Goal: Book appointment/travel/reservation

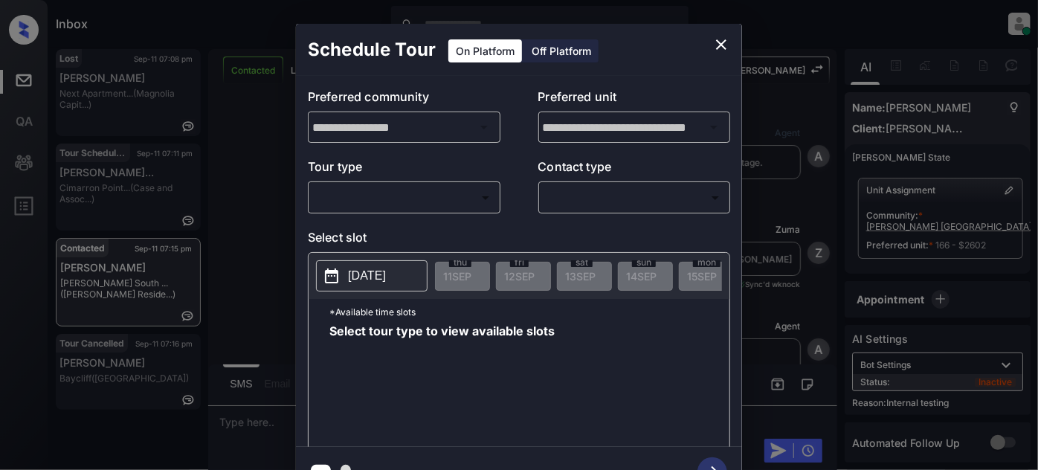
scroll to position [4483, 0]
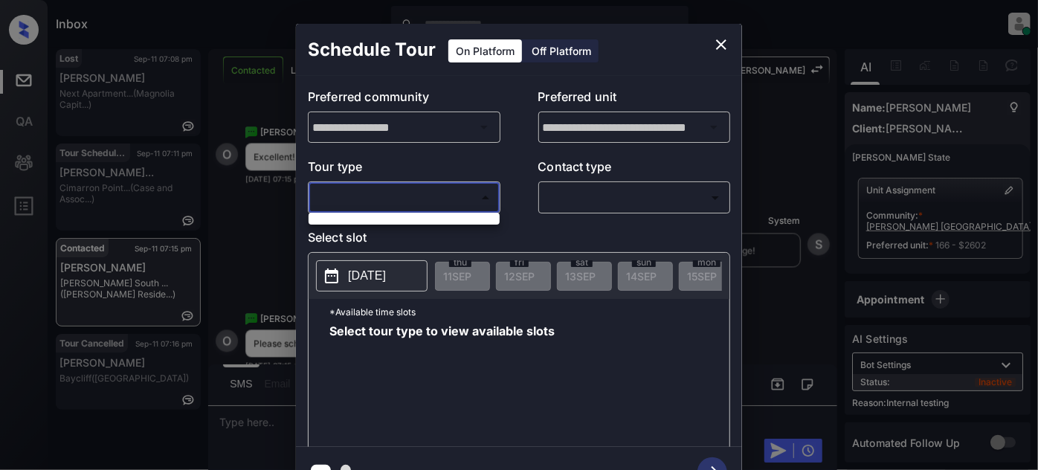
click at [434, 193] on body "Inbox Juan Carlos Manantan Online Set yourself offline Set yourself on break Pr…" at bounding box center [519, 235] width 1038 height 470
click at [711, 50] on div at bounding box center [519, 235] width 1038 height 470
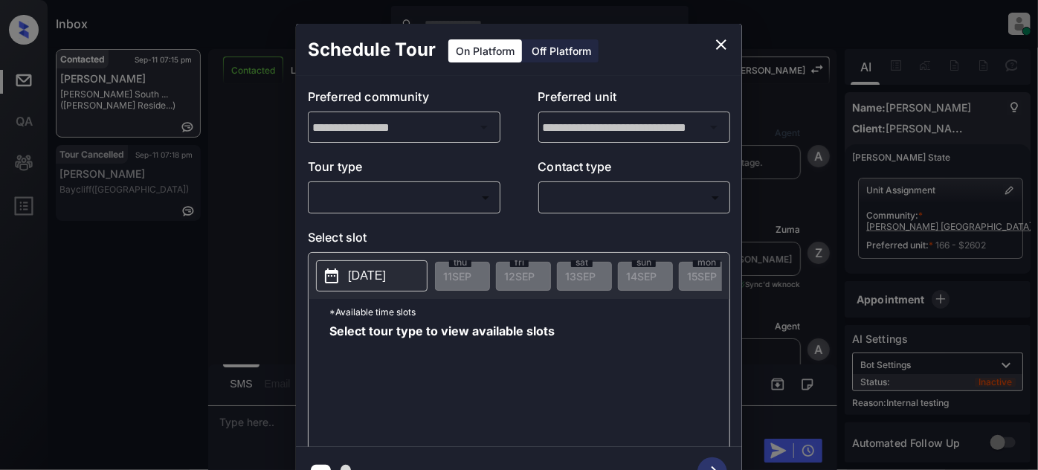
scroll to position [4511, 0]
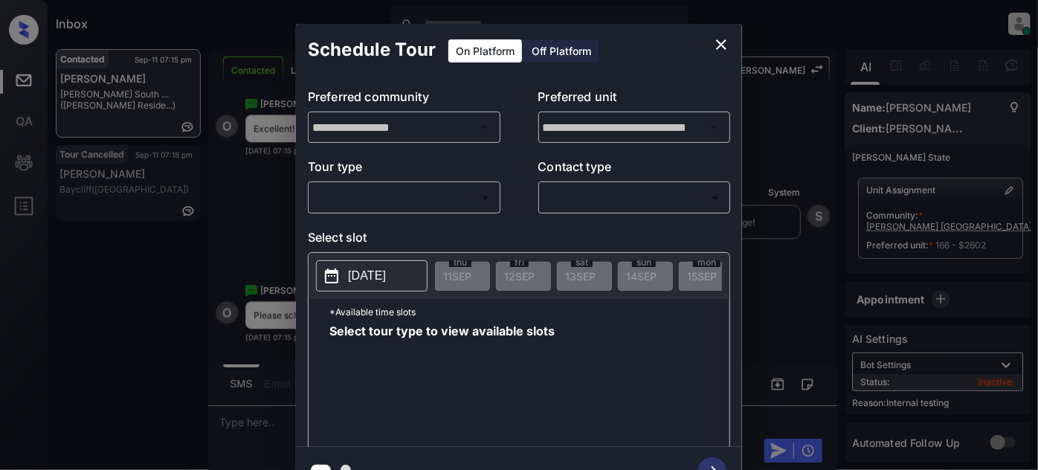
click at [461, 192] on body "Inbox Juan Carlos Manantan Online Set yourself offline Set yourself on break Pr…" at bounding box center [519, 235] width 1038 height 470
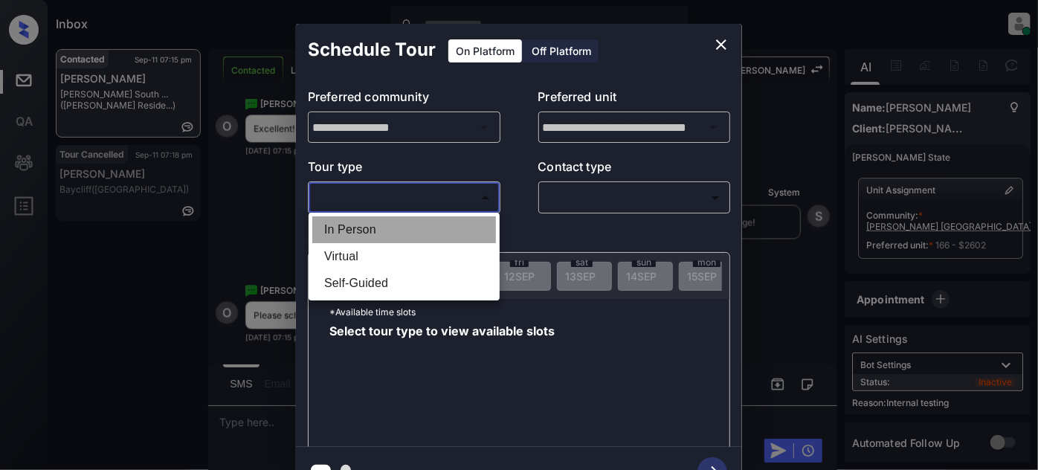
click at [384, 240] on li "In Person" at bounding box center [404, 229] width 184 height 27
type input "********"
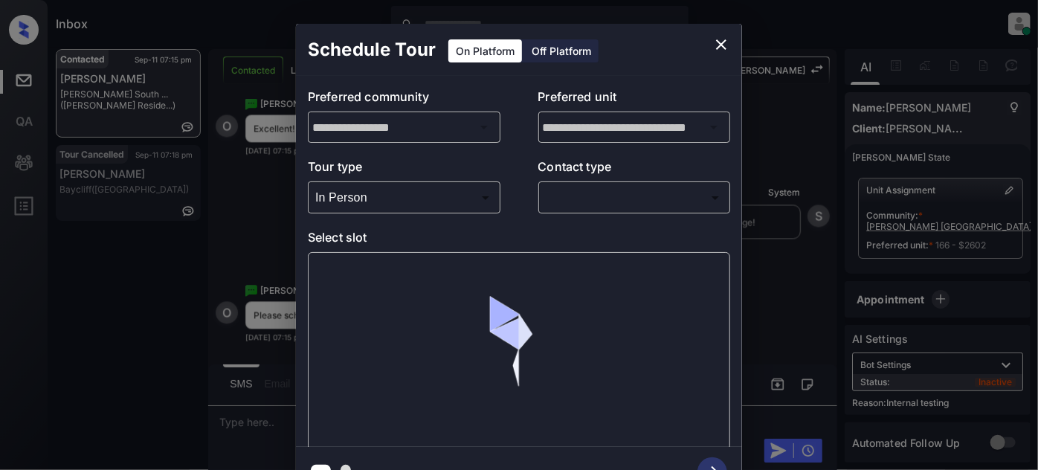
click at [627, 173] on p "Contact type" at bounding box center [635, 170] width 193 height 24
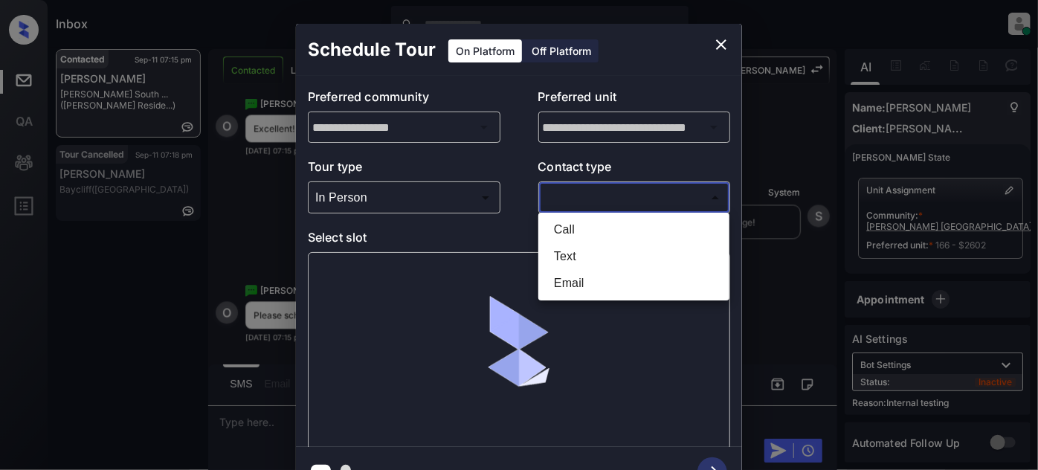
drag, startPoint x: 625, startPoint y: 186, endPoint x: 587, endPoint y: 224, distance: 53.6
click at [624, 186] on body "Inbox Juan Carlos Manantan Online Set yourself offline Set yourself on break Pr…" at bounding box center [519, 235] width 1038 height 470
click at [550, 258] on li "Text" at bounding box center [634, 256] width 184 height 27
type input "****"
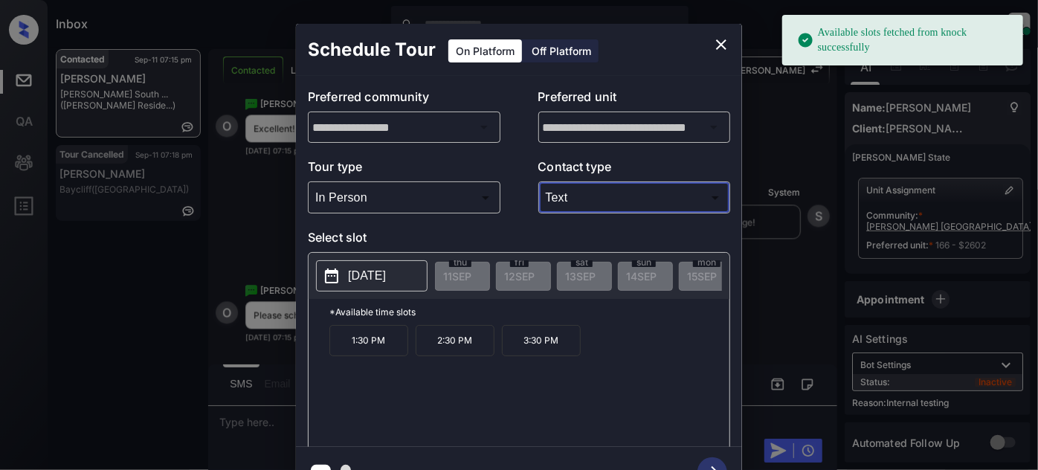
click at [364, 287] on button "2025-09-28" at bounding box center [372, 275] width 112 height 31
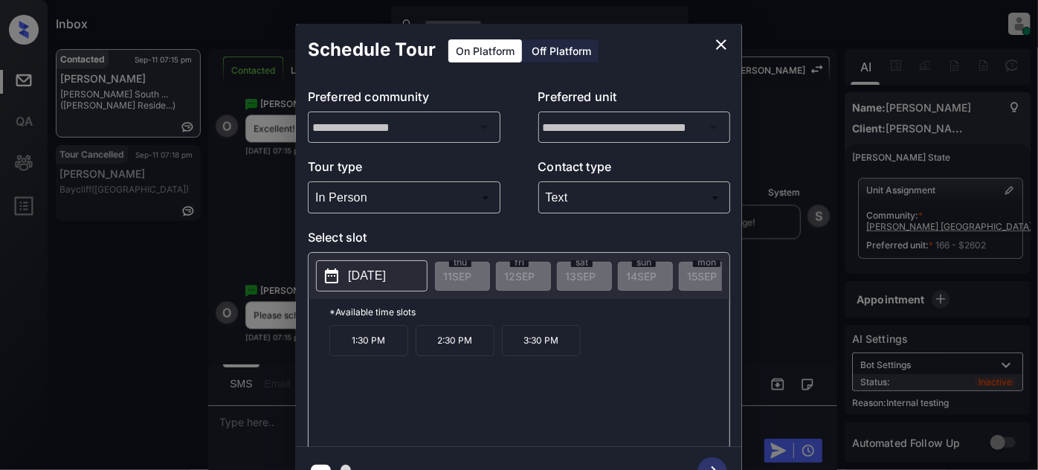
click at [608, 337] on div "1:30 PM 2:30 PM 3:30 PM" at bounding box center [530, 384] width 400 height 119
click at [721, 30] on button "close" at bounding box center [722, 45] width 30 height 30
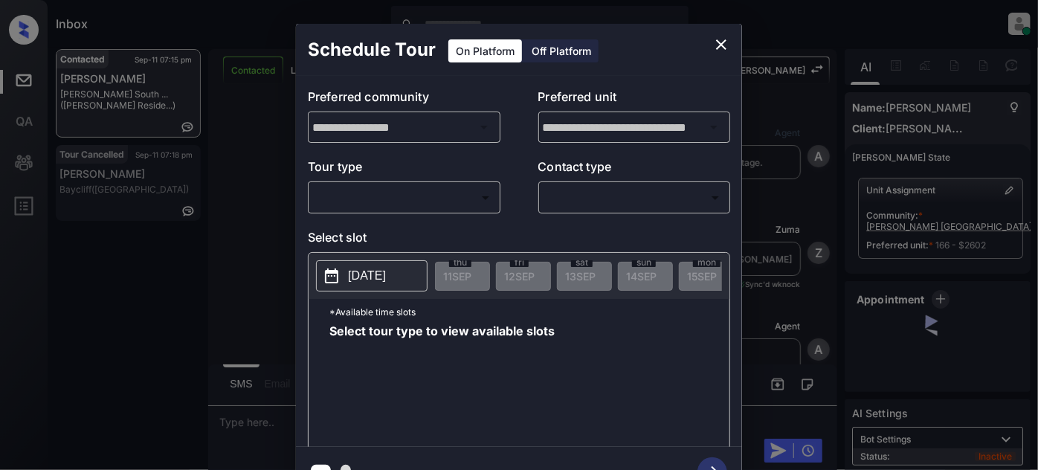
scroll to position [1739, 0]
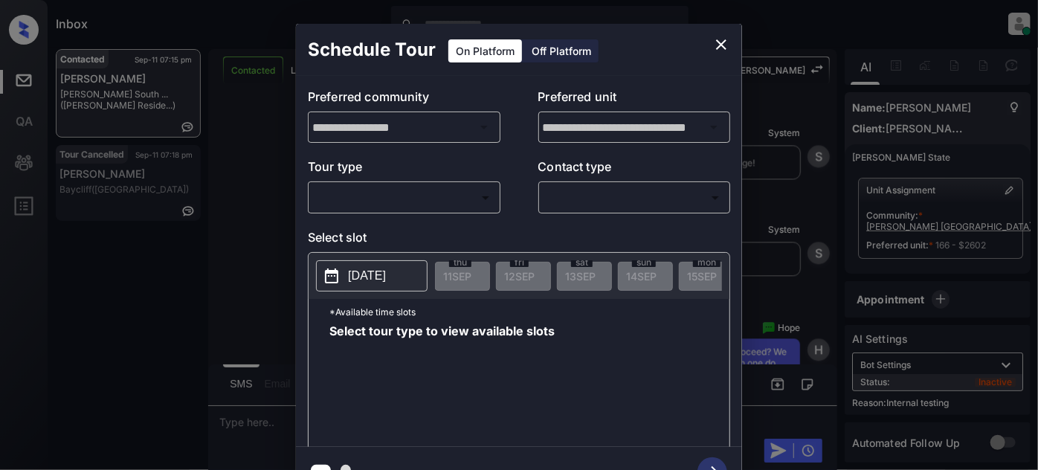
click at [382, 196] on body "Inbox Juan Carlos Manantan Online Set yourself offline Set yourself on break Pr…" at bounding box center [519, 235] width 1038 height 470
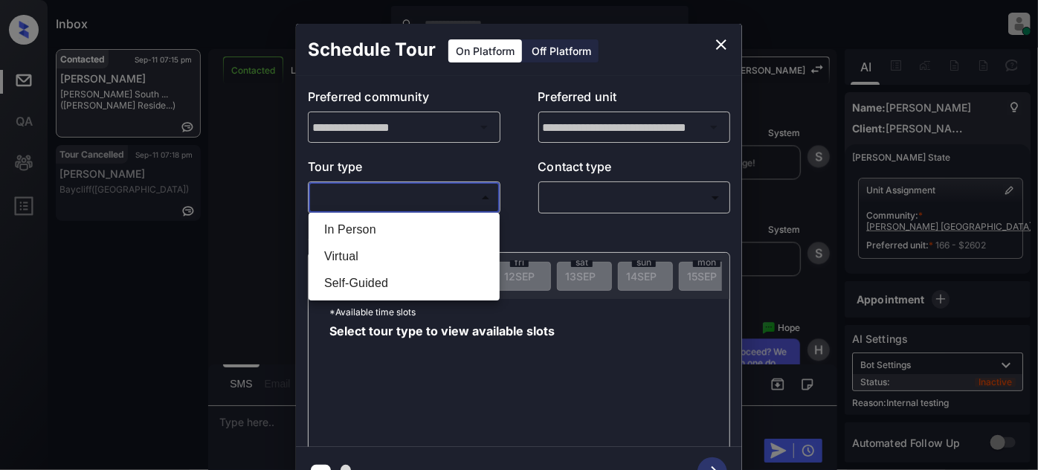
click at [372, 237] on li "In Person" at bounding box center [404, 229] width 184 height 27
type input "********"
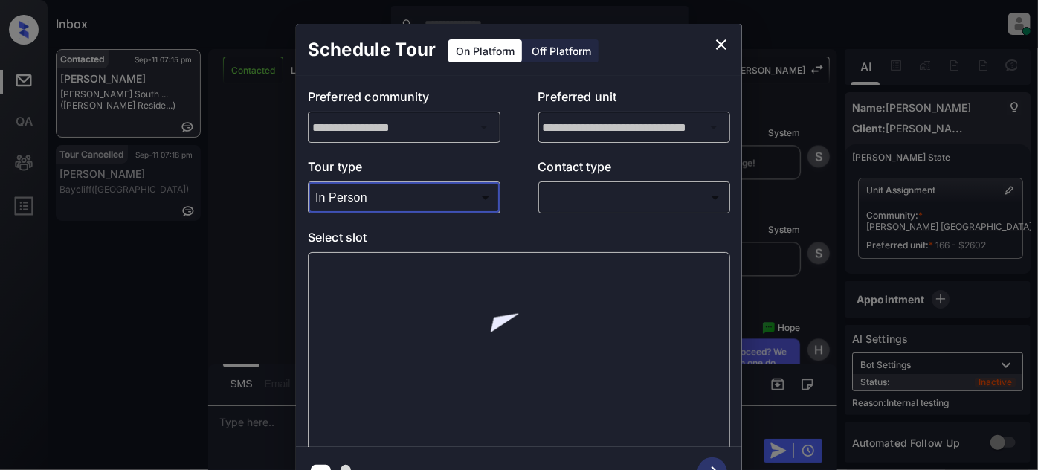
click at [627, 202] on body "Inbox Juan Carlos Manantan Online Set yourself offline Set yourself on break Pr…" at bounding box center [519, 235] width 1038 height 470
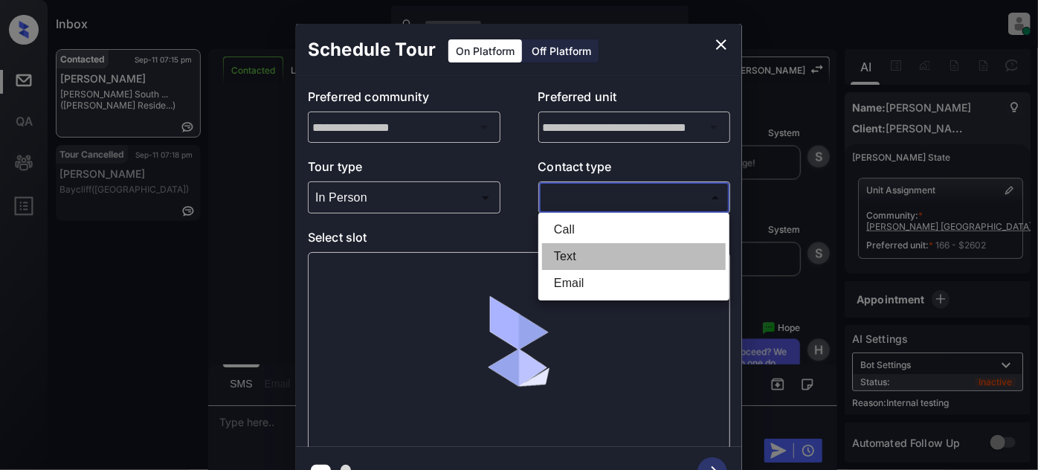
click at [591, 257] on li "Text" at bounding box center [634, 256] width 184 height 27
type input "****"
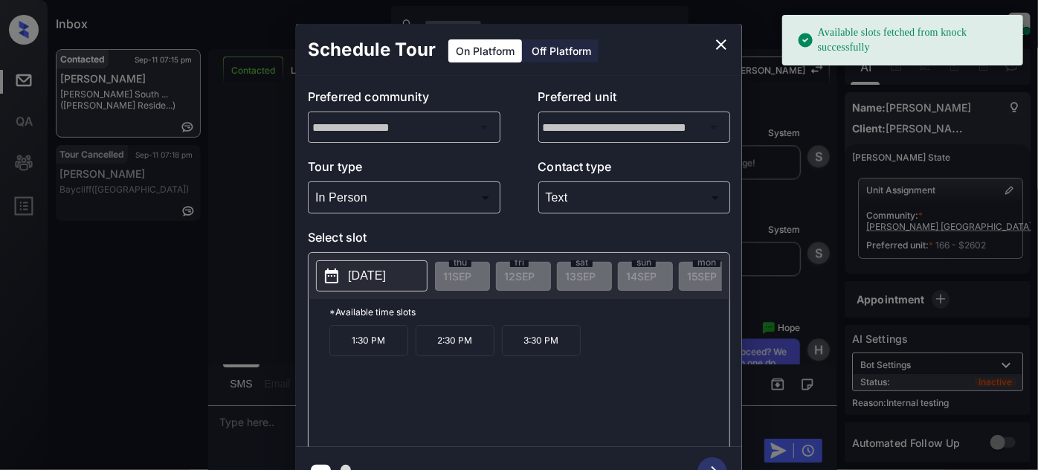
click at [532, 348] on p "3:30 PM" at bounding box center [541, 340] width 79 height 31
click at [711, 460] on icon "button" at bounding box center [713, 472] width 30 height 30
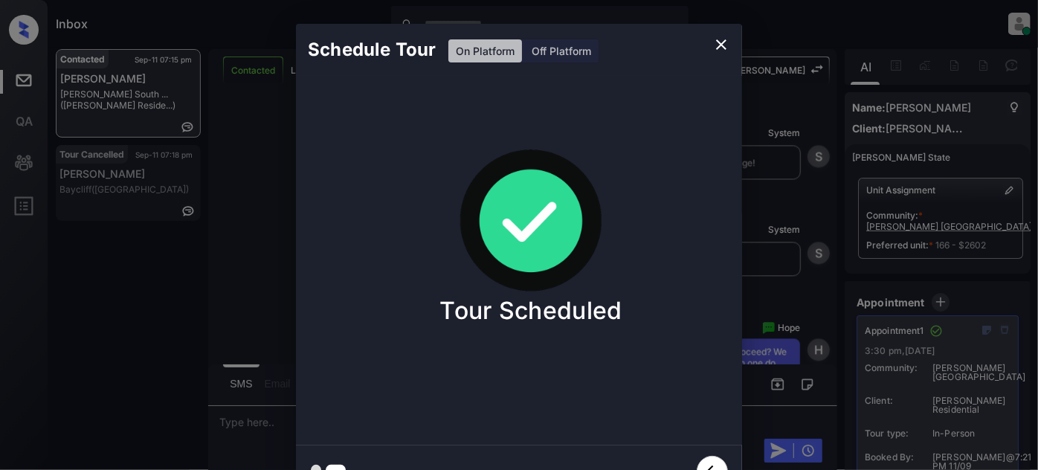
click at [717, 42] on icon "close" at bounding box center [722, 45] width 18 height 18
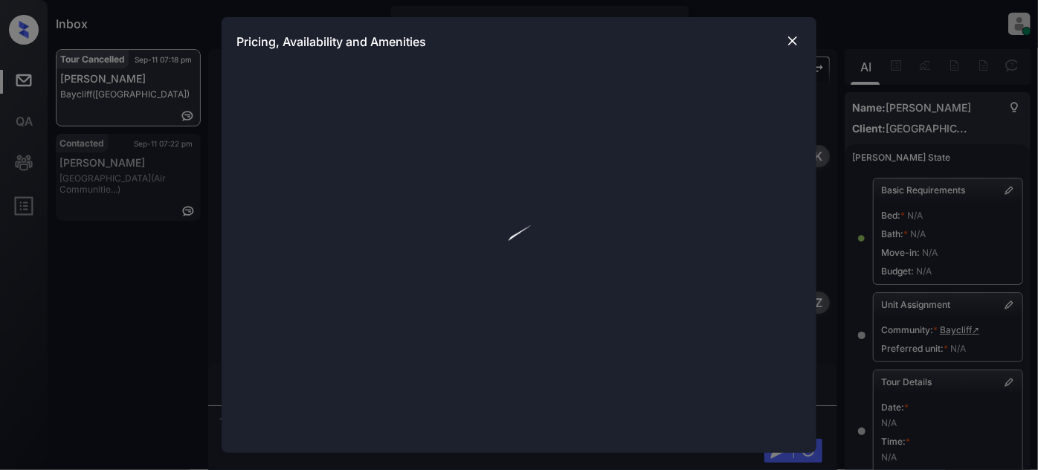
scroll to position [10104, 0]
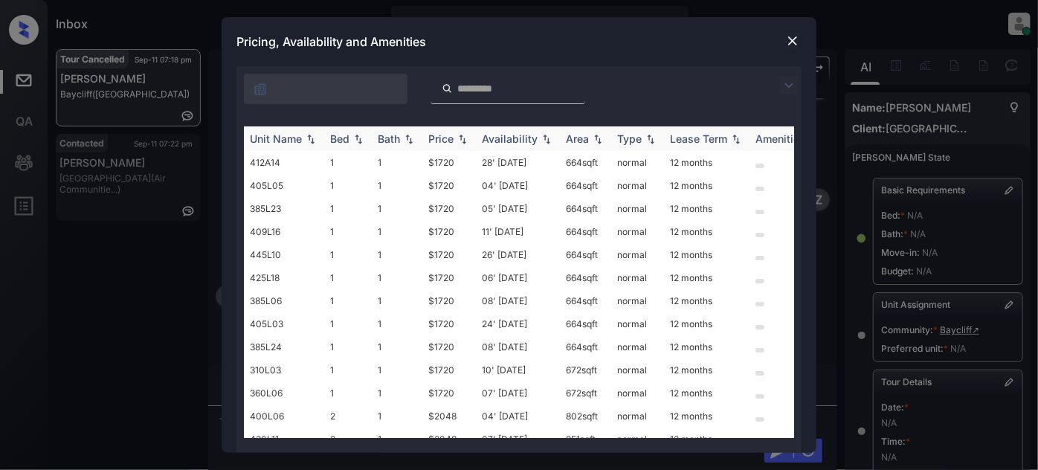
click at [441, 129] on th "Price" at bounding box center [449, 138] width 54 height 25
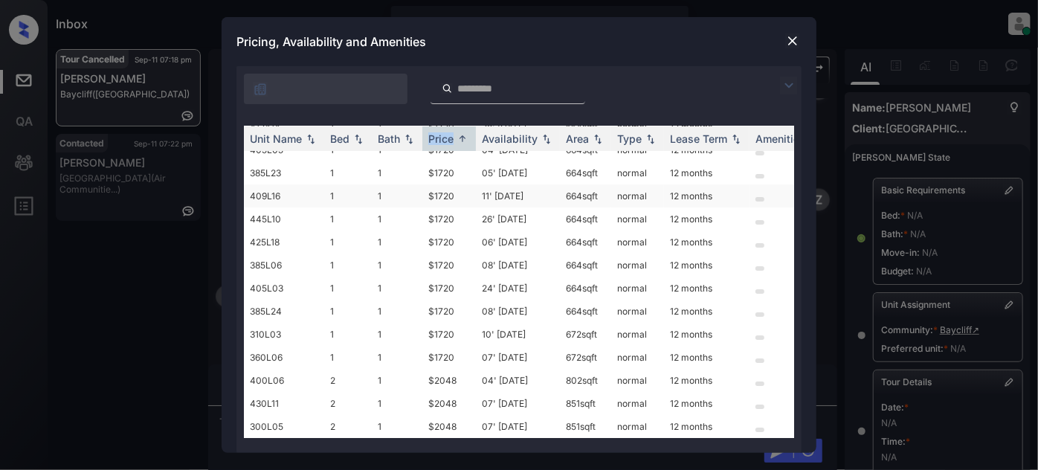
scroll to position [42, 0]
click at [790, 46] on img at bounding box center [792, 40] width 15 height 15
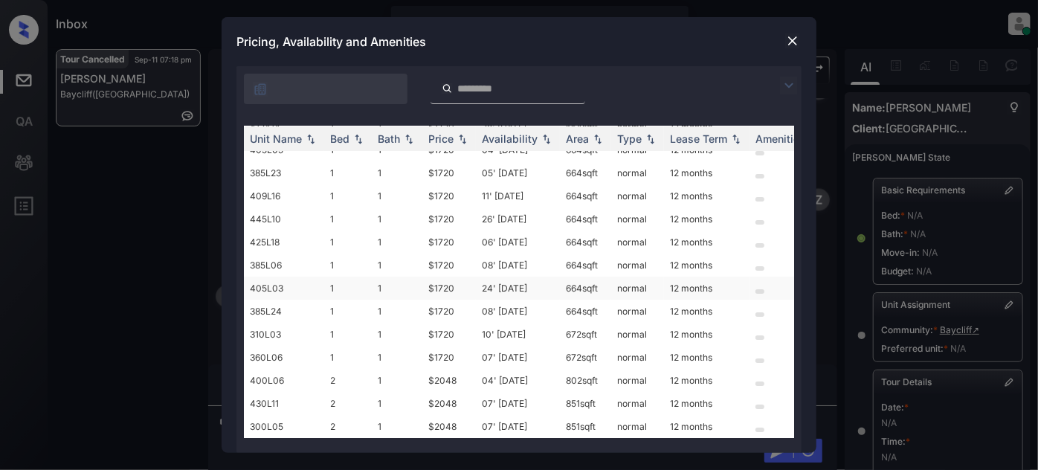
scroll to position [42, 0]
click at [800, 33] on img at bounding box center [792, 40] width 15 height 15
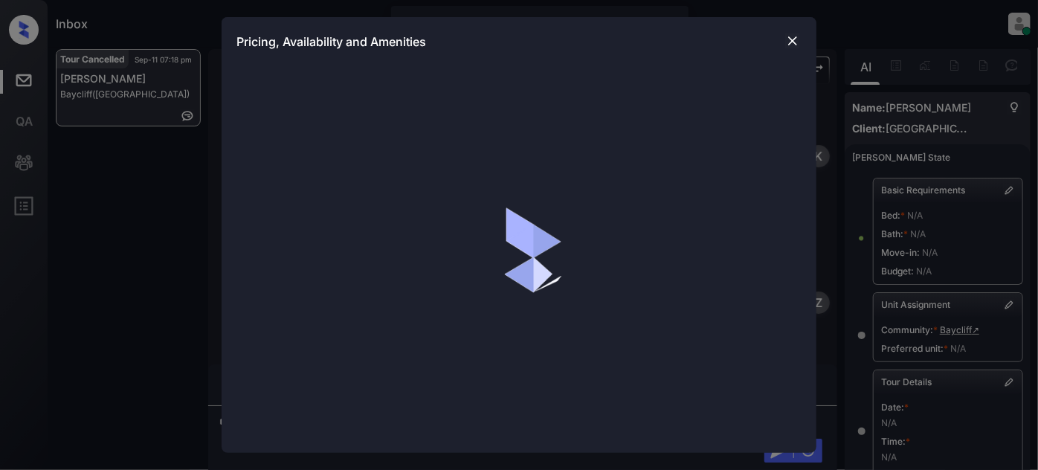
scroll to position [10104, 0]
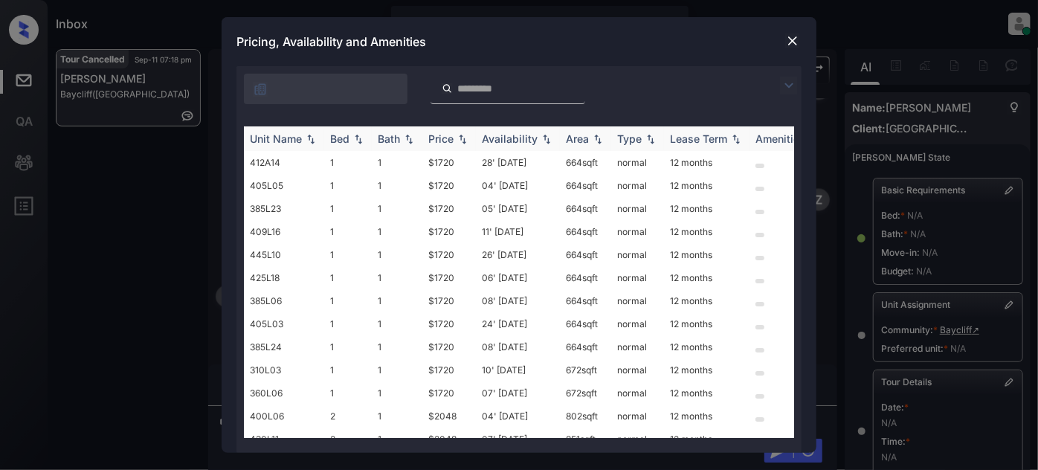
click at [445, 132] on div "Price" at bounding box center [440, 138] width 25 height 13
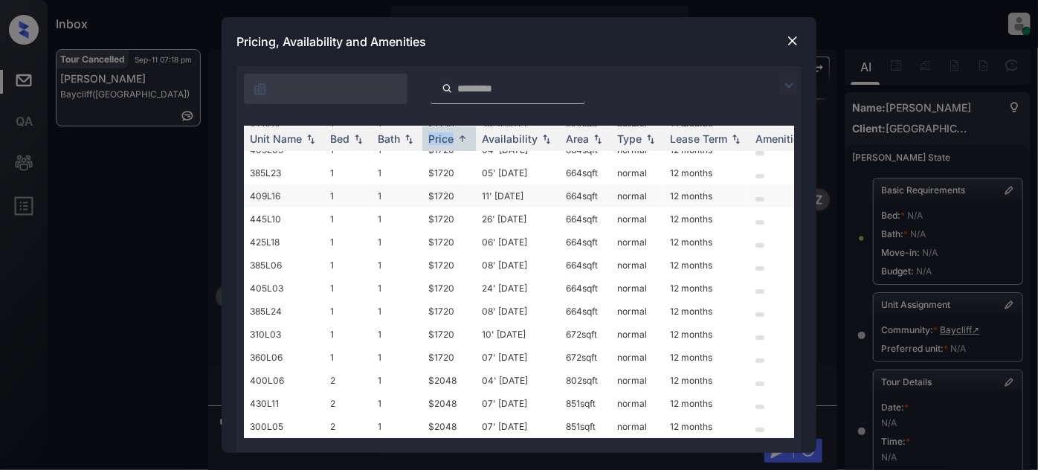
scroll to position [42, 0]
click at [797, 39] on img at bounding box center [792, 40] width 15 height 15
